Goal: Task Accomplishment & Management: Complete application form

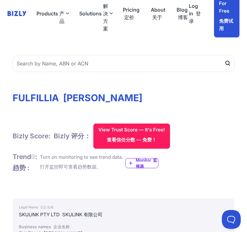
scroll to position [14, 0]
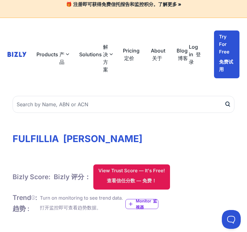
click at [162, 172] on button "View Trust Score — It's Free! 查看信任分数 — 免费！" at bounding box center [131, 177] width 77 height 25
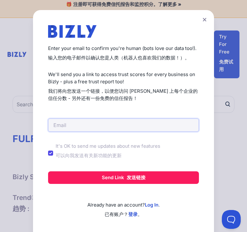
click at [157, 123] on input "email" at bounding box center [123, 125] width 151 height 13
type input "[EMAIL_ADDRESS][DOMAIN_NAME]"
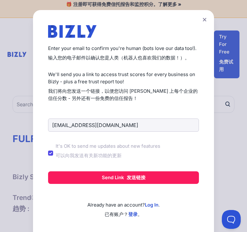
click at [46, 153] on div "Create a Free Account to View Trust Scores Get instant access to trust scores f…" at bounding box center [123, 127] width 181 height 234
click at [50, 154] on input "It's OK to send me updates about new features" at bounding box center [50, 153] width 5 height 5
click at [49, 152] on input "It's OK to send me updates about new features" at bounding box center [50, 153] width 5 height 5
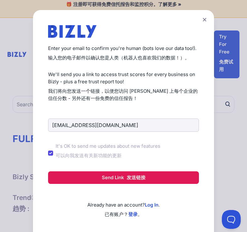
click at [86, 182] on button "Send Link 发送链接" at bounding box center [123, 178] width 151 height 13
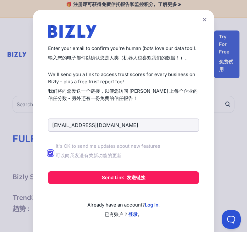
click at [50, 154] on input "It's OK to send me updates about new features" at bounding box center [50, 153] width 5 height 5
checkbox input "false"
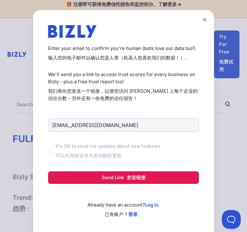
click at [84, 174] on button "Send Link 发送链接" at bounding box center [123, 178] width 151 height 13
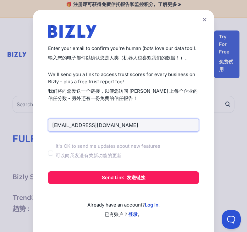
click at [122, 128] on input "[EMAIL_ADDRESS][DOMAIN_NAME]" at bounding box center [123, 125] width 151 height 13
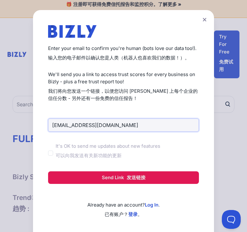
type input "[EMAIL_ADDRESS][DOMAIN_NAME]"
click at [131, 179] on font "发送链接" at bounding box center [136, 178] width 19 height 6
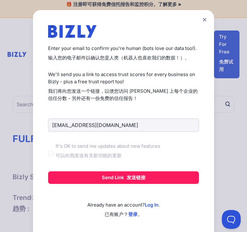
click at [207, 21] on icon at bounding box center [205, 20] width 4 height 4
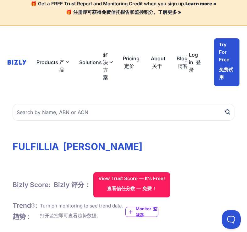
scroll to position [0, 0]
